Goal: Book appointment/travel/reservation

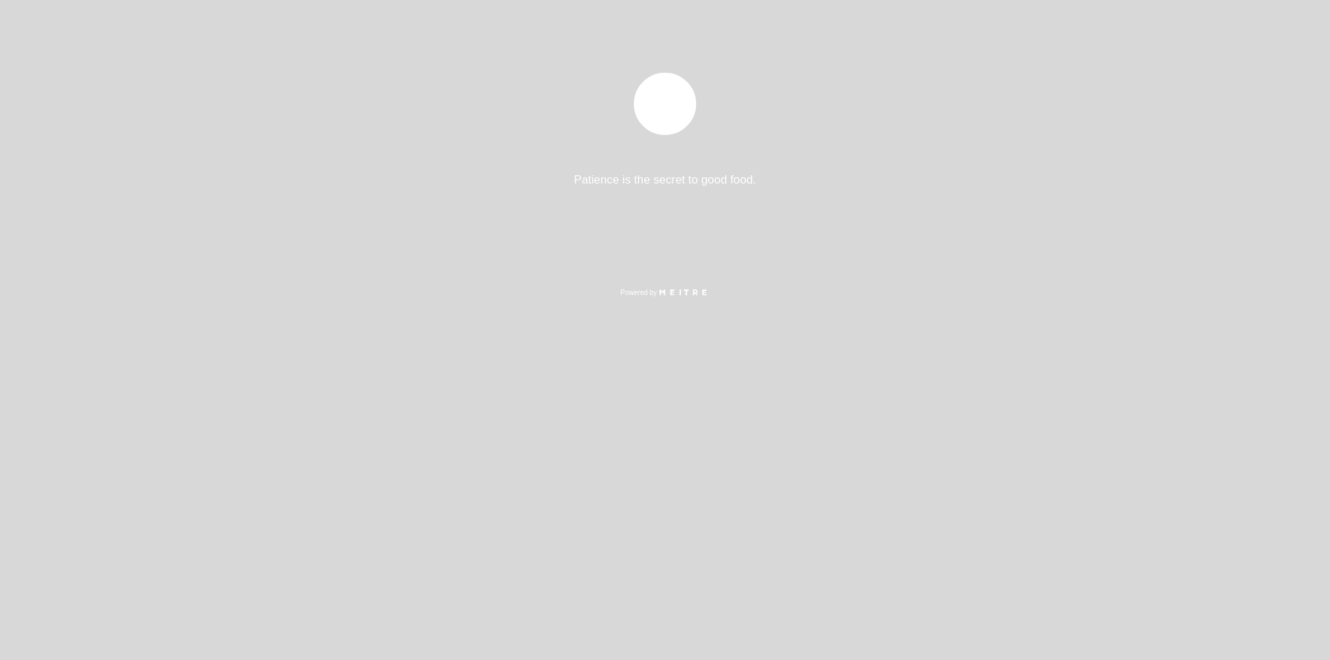
select select "pt"
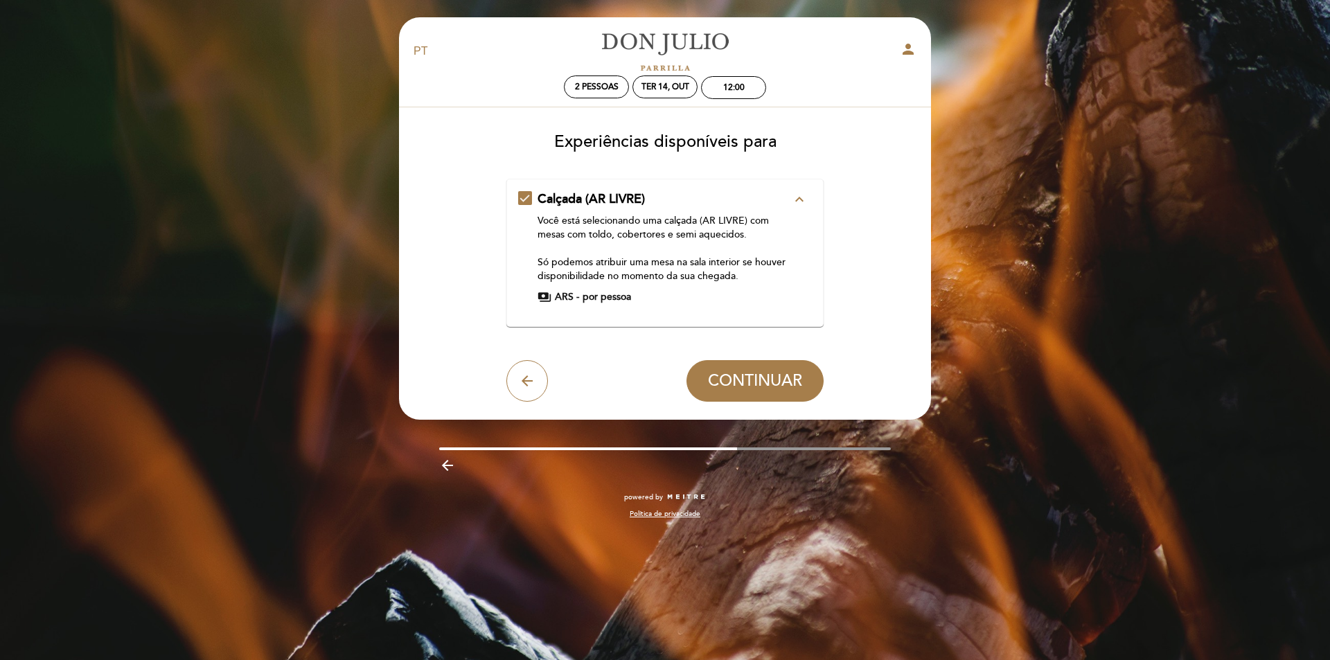
click at [800, 197] on icon "expand_less" at bounding box center [799, 199] width 17 height 17
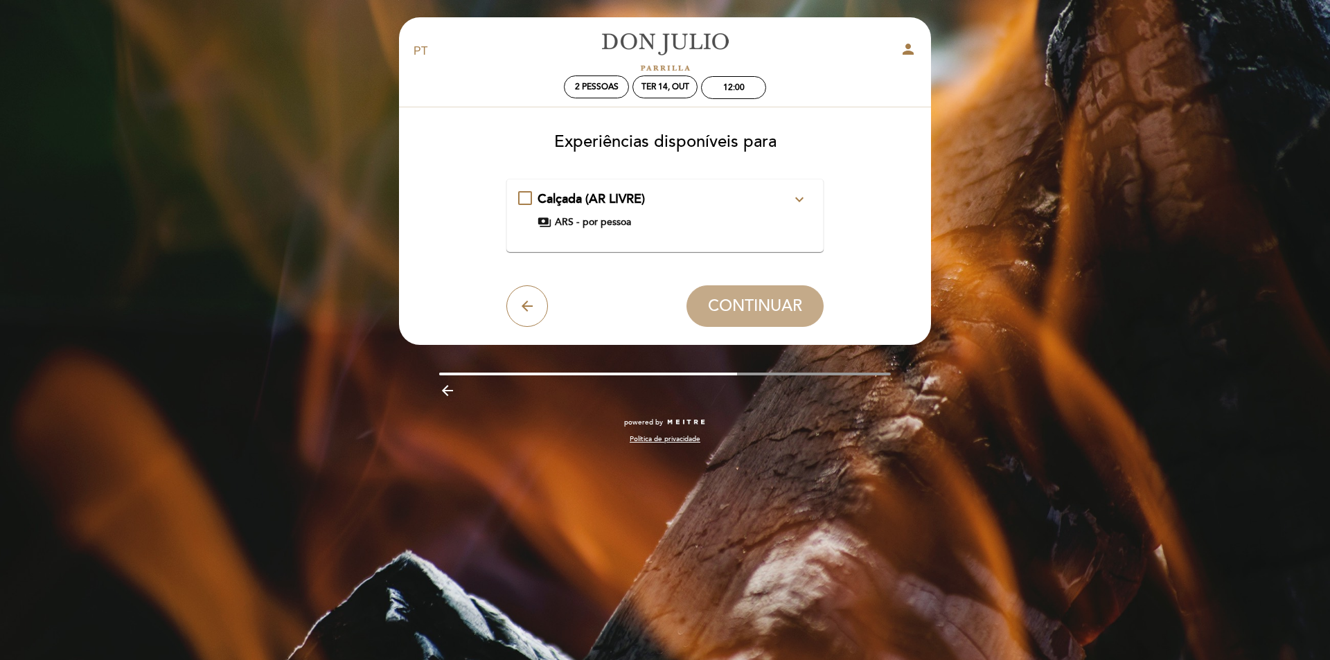
click at [800, 197] on icon "expand_more" at bounding box center [799, 199] width 17 height 17
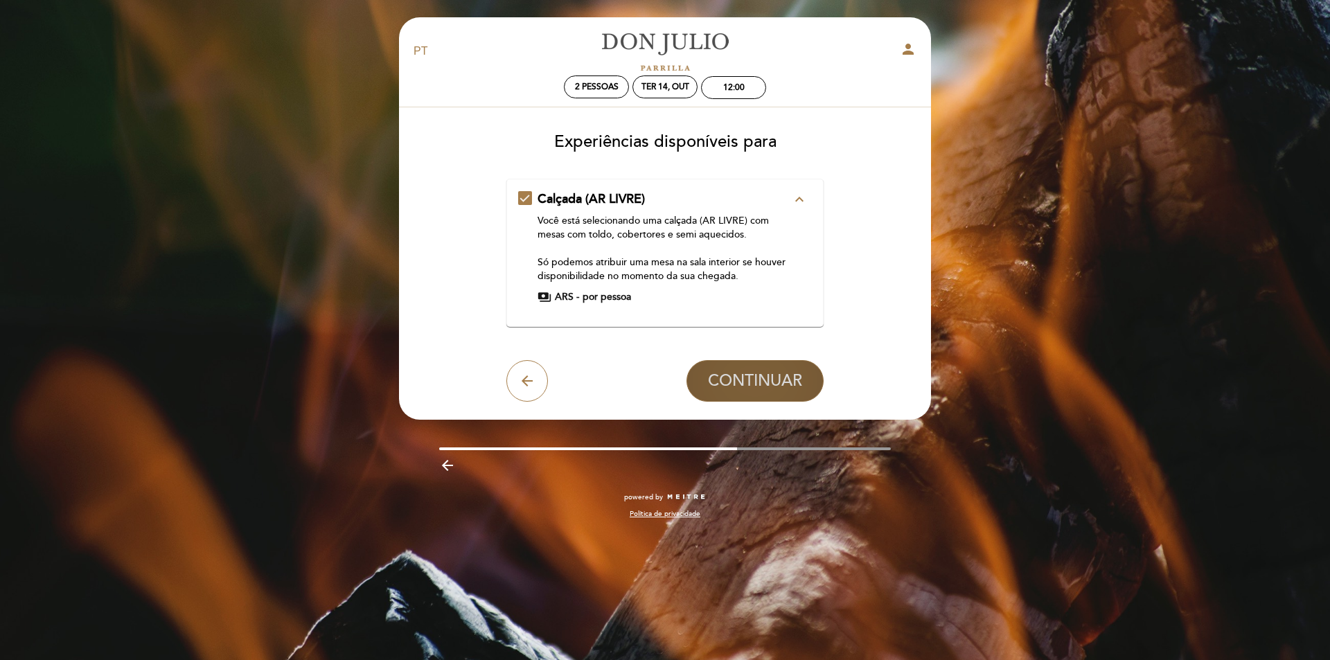
click at [769, 374] on span "CONTINUAR" at bounding box center [755, 380] width 94 height 19
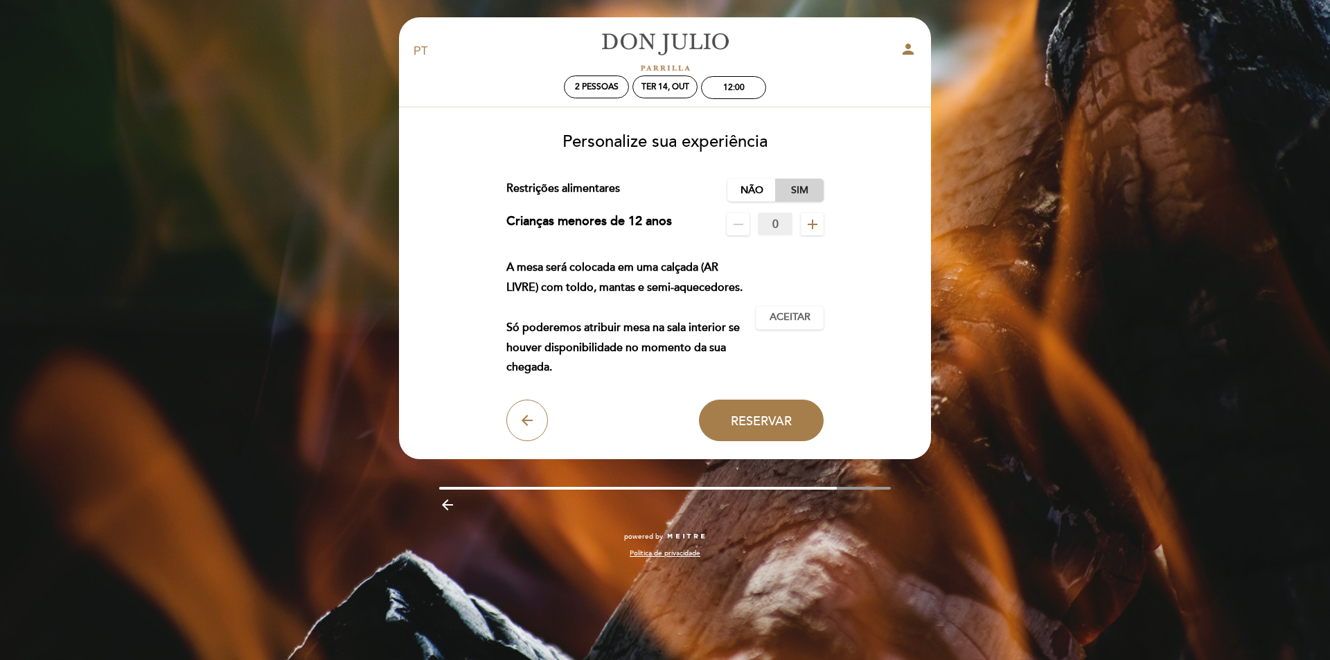
click at [795, 186] on label "Sim" at bounding box center [799, 190] width 49 height 23
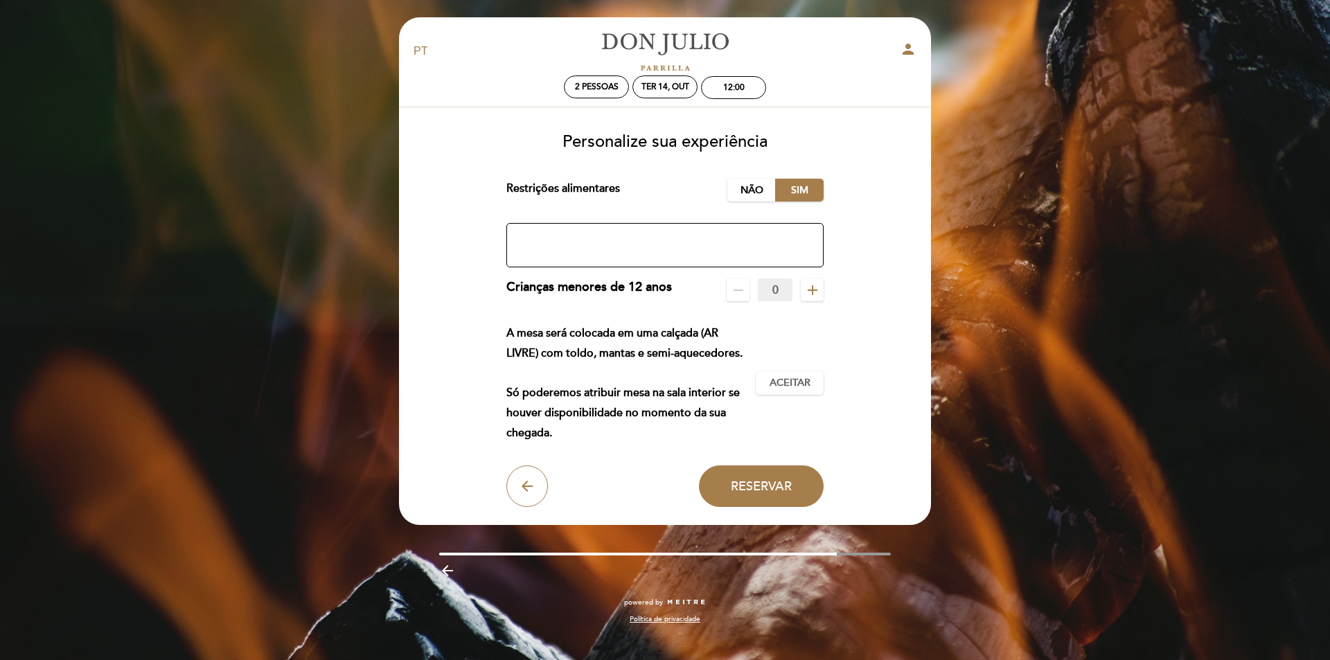
click at [706, 239] on textarea at bounding box center [666, 245] width 318 height 44
click at [665, 235] on textarea at bounding box center [666, 245] width 318 height 44
type textarea "Intolerância a lactose."
click at [793, 384] on span "Aceitar" at bounding box center [790, 383] width 41 height 15
click at [784, 491] on span "Reservar" at bounding box center [761, 486] width 61 height 15
